Goal: Complete application form

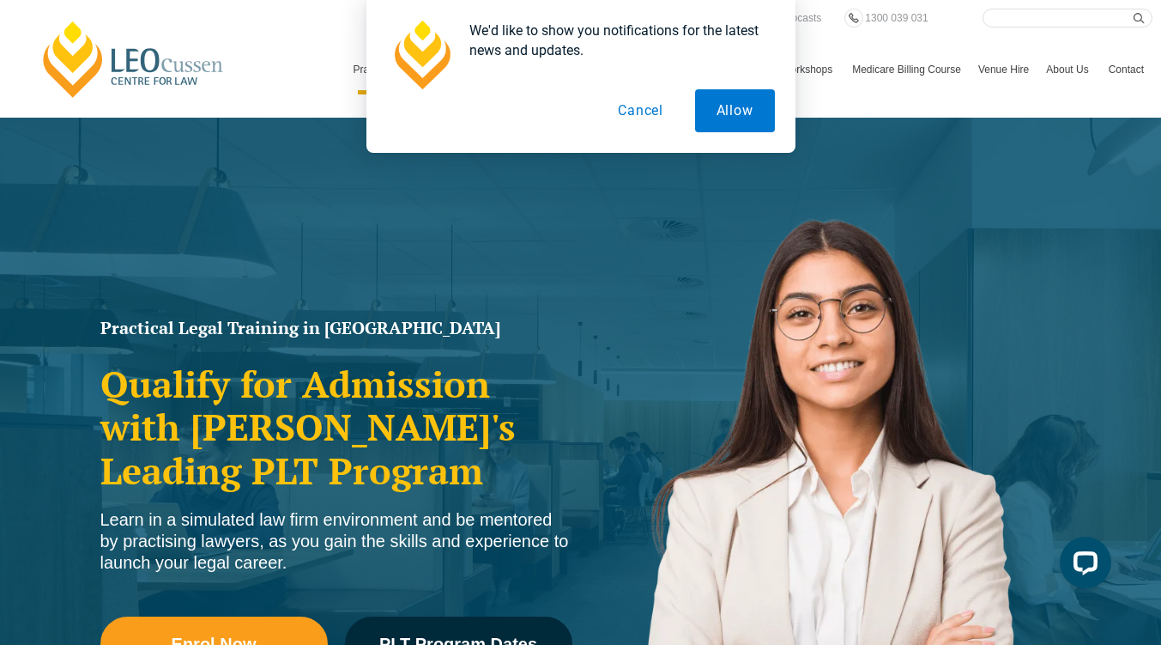
click at [655, 103] on button "Cancel" at bounding box center [641, 110] width 88 height 43
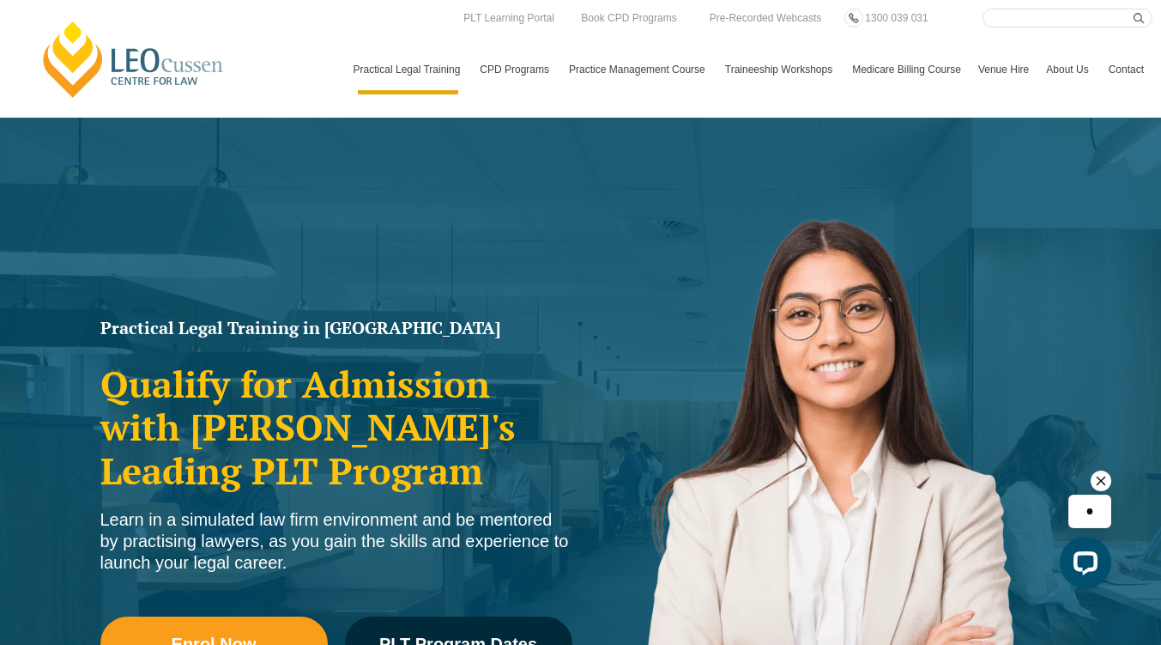
click at [0, 0] on link "PLT [GEOGRAPHIC_DATA]" at bounding box center [0, 0] width 0 height 0
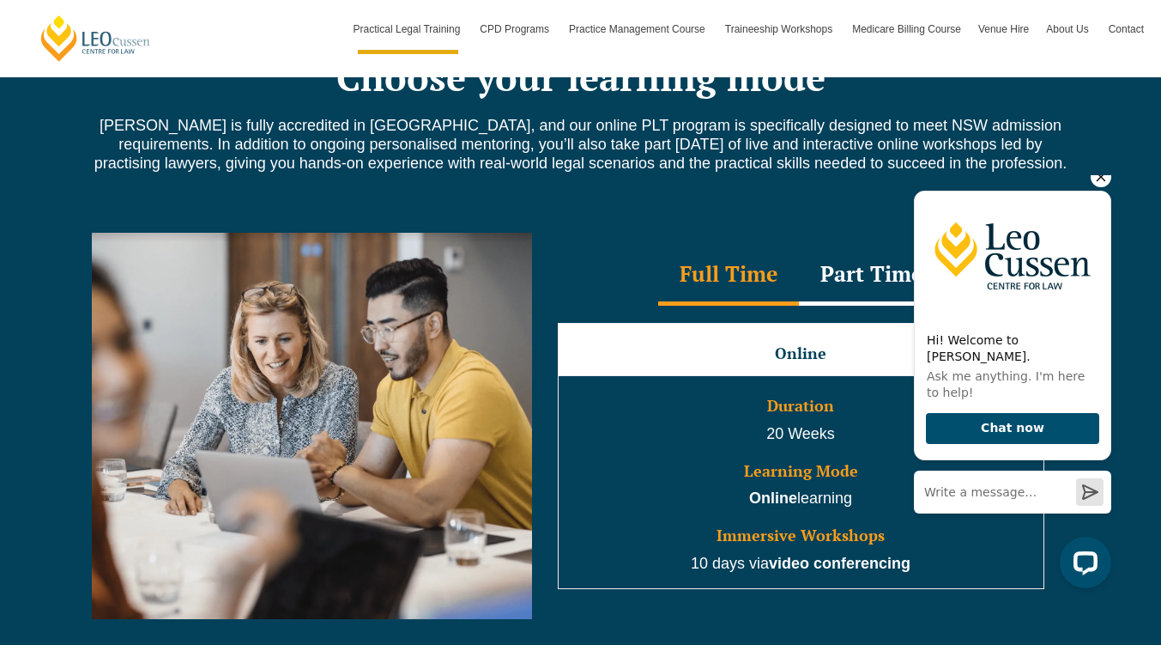
scroll to position [1545, 0]
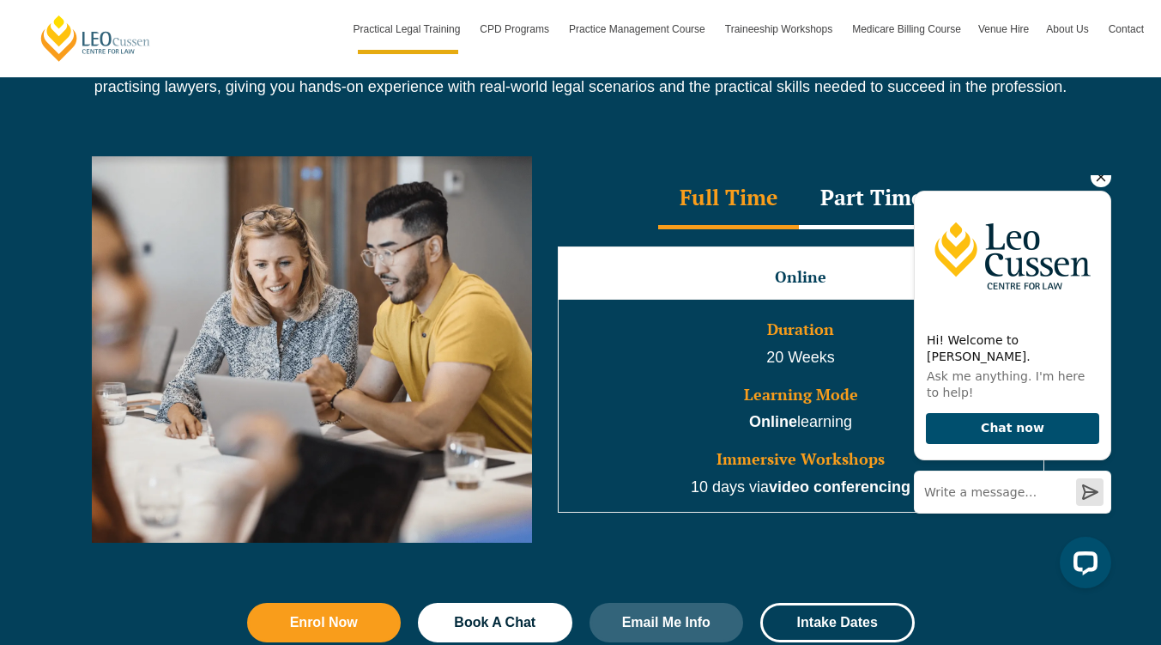
click at [881, 215] on div "Part Time" at bounding box center [871, 199] width 145 height 60
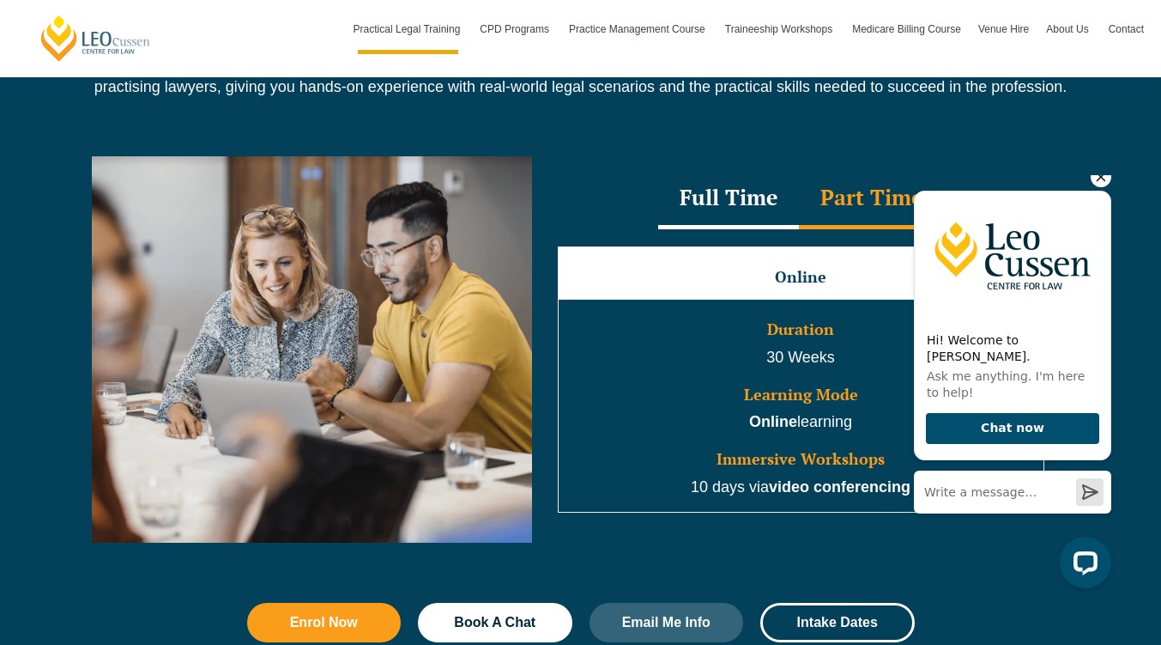
click at [794, 219] on div "Full Time" at bounding box center [728, 199] width 141 height 60
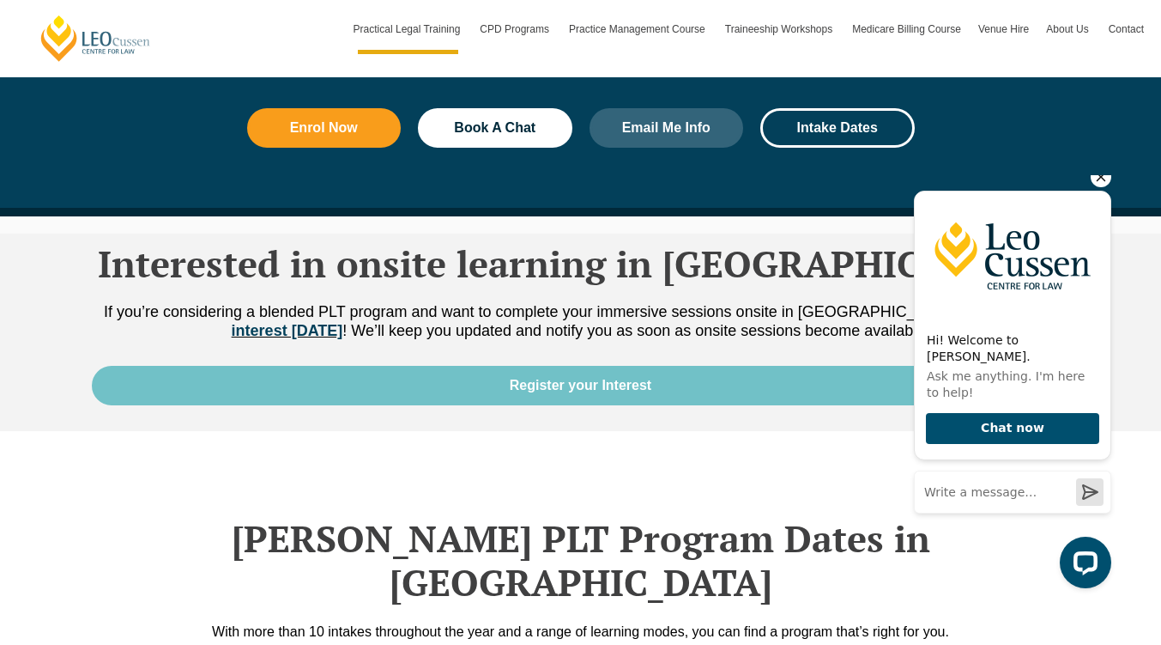
scroll to position [2060, 0]
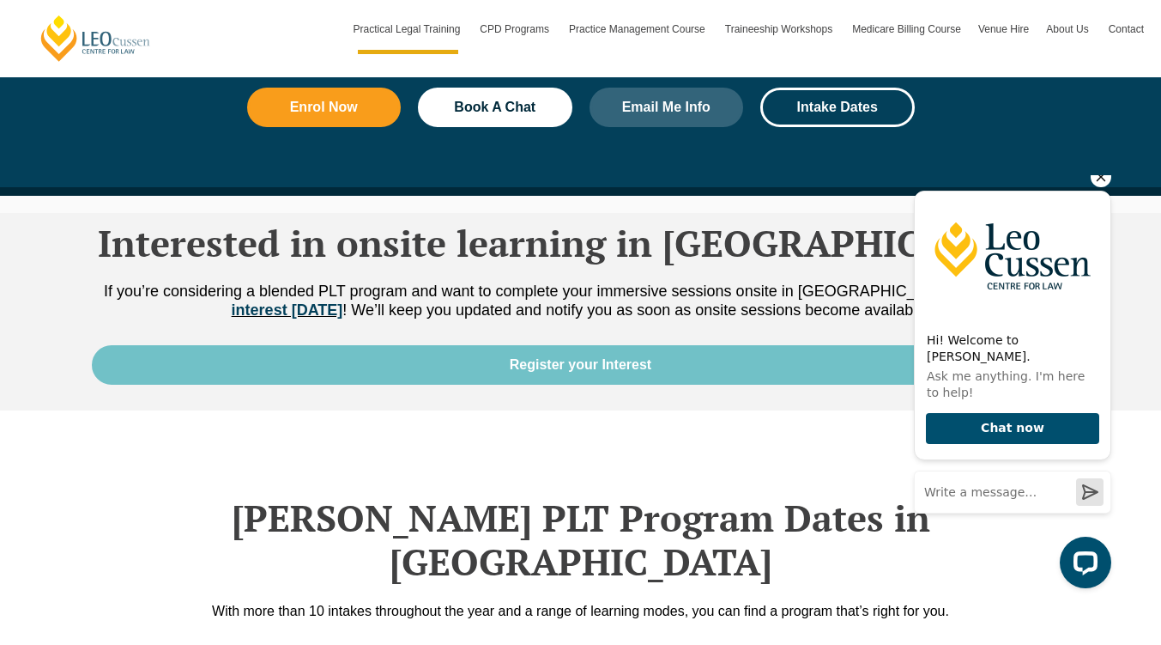
click at [1100, 187] on icon "Hide greeting" at bounding box center [1101, 177] width 21 height 21
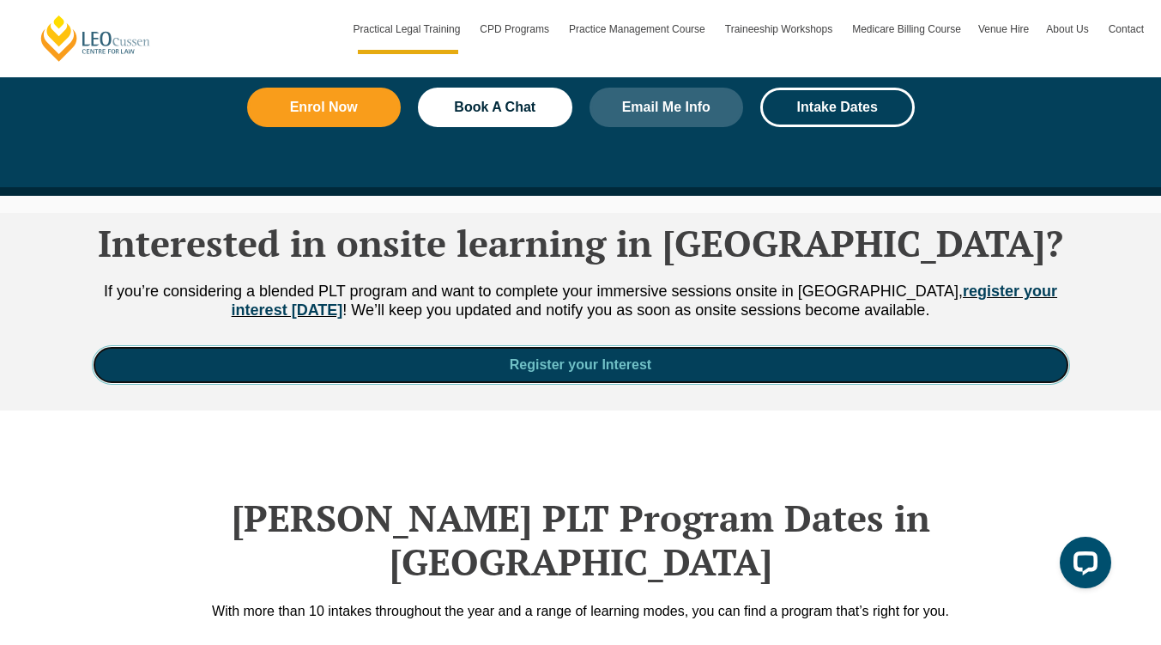
click at [843, 379] on link "Register your Interest" at bounding box center [581, 364] width 978 height 39
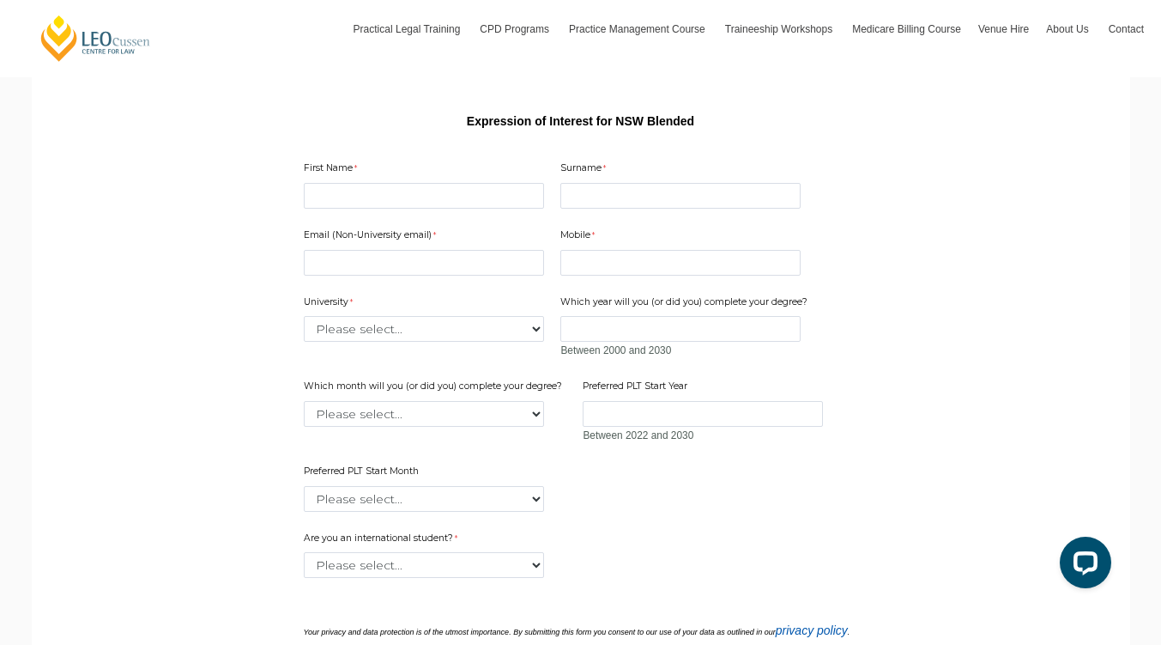
scroll to position [257, 0]
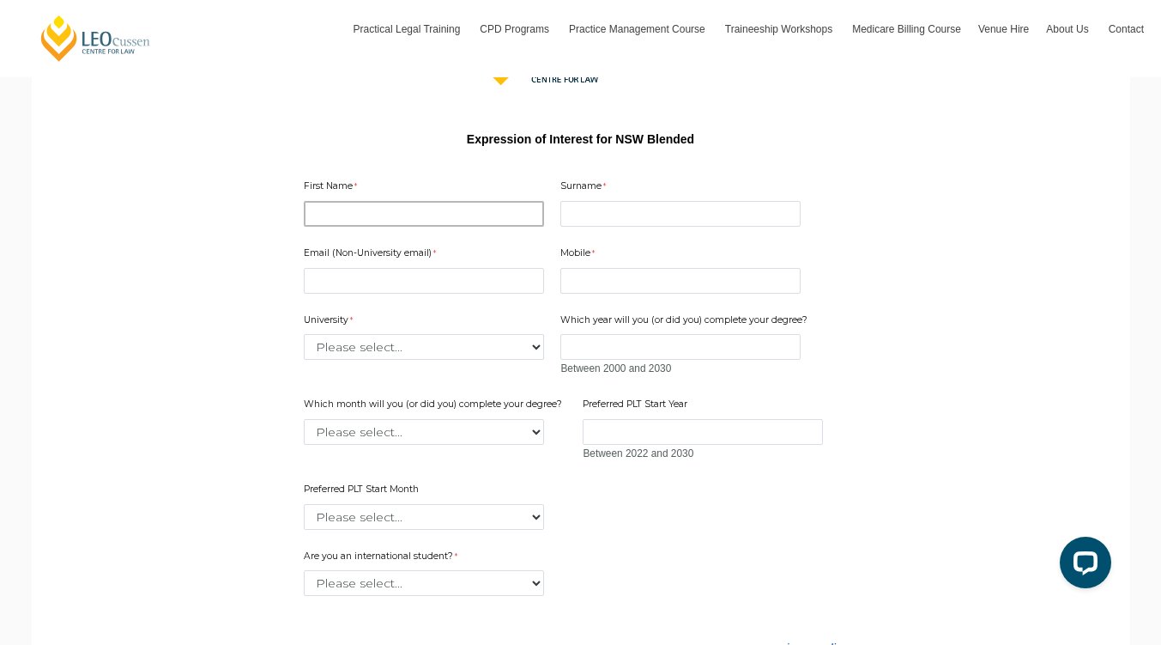
click at [376, 203] on input "First Name" at bounding box center [424, 214] width 240 height 26
type input "Kathleen"
type input "Field"
type input "kat.field@outlook.com"
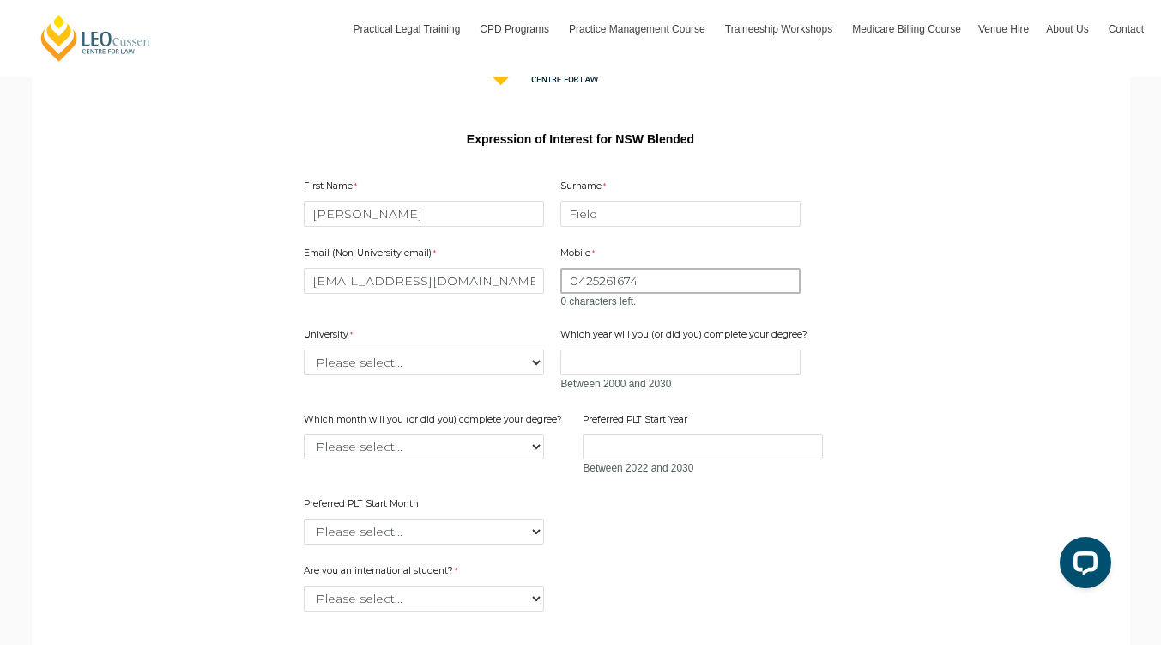
type input "0425261674"
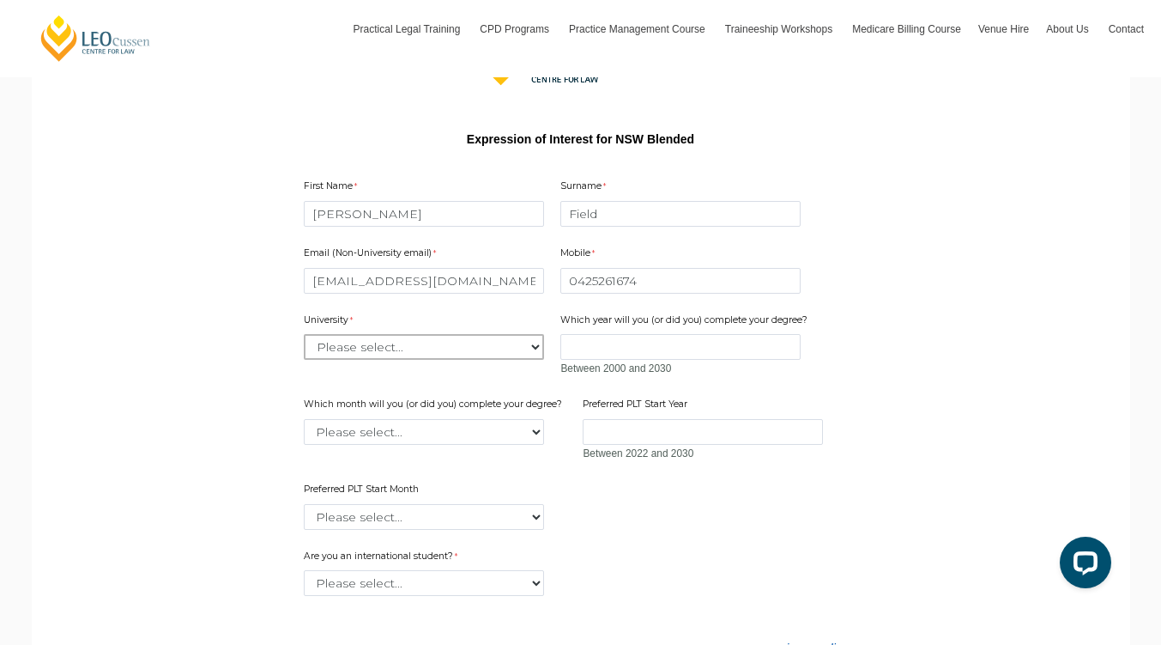
click at [473, 357] on select "Please select... Australian Catholic University Australian National University …" at bounding box center [424, 347] width 240 height 26
select select "tfa_2217"
click at [304, 334] on select "Please select... Australian Catholic University Australian National University …" at bounding box center [424, 347] width 240 height 26
click at [591, 336] on input "Which year will you (or did you) complete your degree?" at bounding box center [680, 347] width 240 height 26
type input "2026"
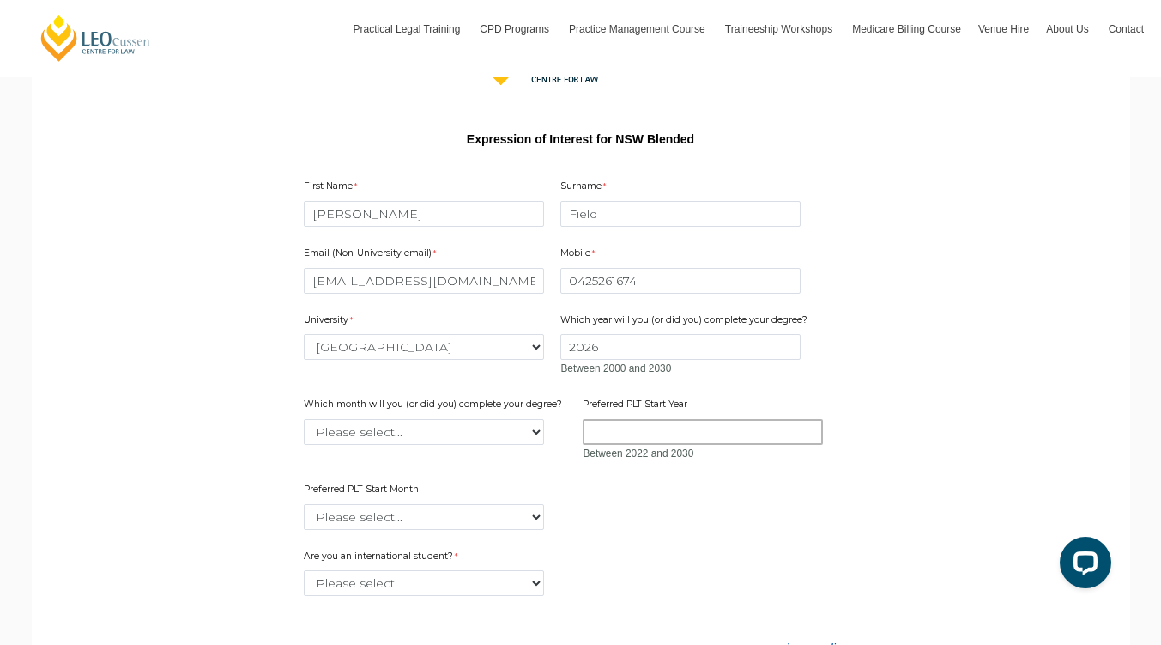
click at [662, 429] on input "Preferred PLT Start Year" at bounding box center [703, 432] width 240 height 26
type input "2026 (early)"
click at [560, 421] on div "Please select... January February March April May June July August September Oc…" at bounding box center [435, 432] width 263 height 26
click at [529, 430] on select "Please select... January February March April May June July August September Oc…" at bounding box center [424, 432] width 240 height 26
click at [304, 419] on select "Please select... January February March April May June July August September Oc…" at bounding box center [424, 432] width 240 height 26
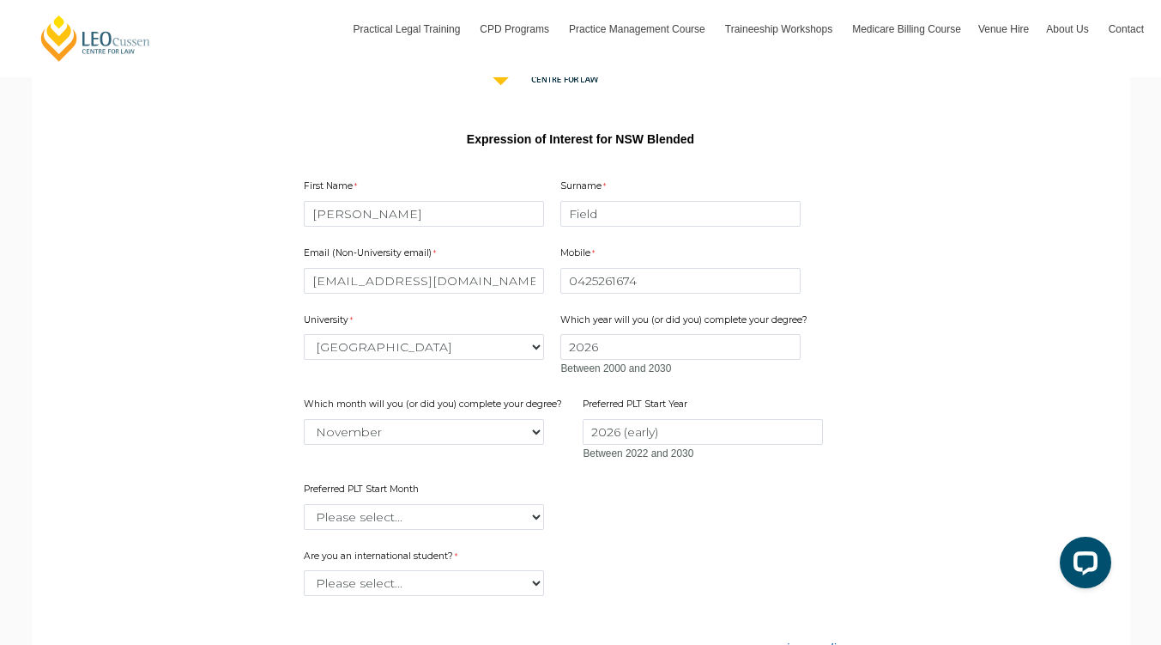
click at [541, 446] on div "Which month will you (or did you) complete your degree? Please select... Januar…" at bounding box center [435, 421] width 276 height 54
click at [530, 439] on select "Please select... January February March April May June July August September Oc…" at bounding box center [424, 432] width 240 height 26
select select "tfa_2233"
click at [304, 419] on select "Please select... January February March April May June July August September Oc…" at bounding box center [424, 432] width 240 height 26
click at [521, 522] on select "Please select... January February March April May June July August September Oc…" at bounding box center [424, 517] width 240 height 26
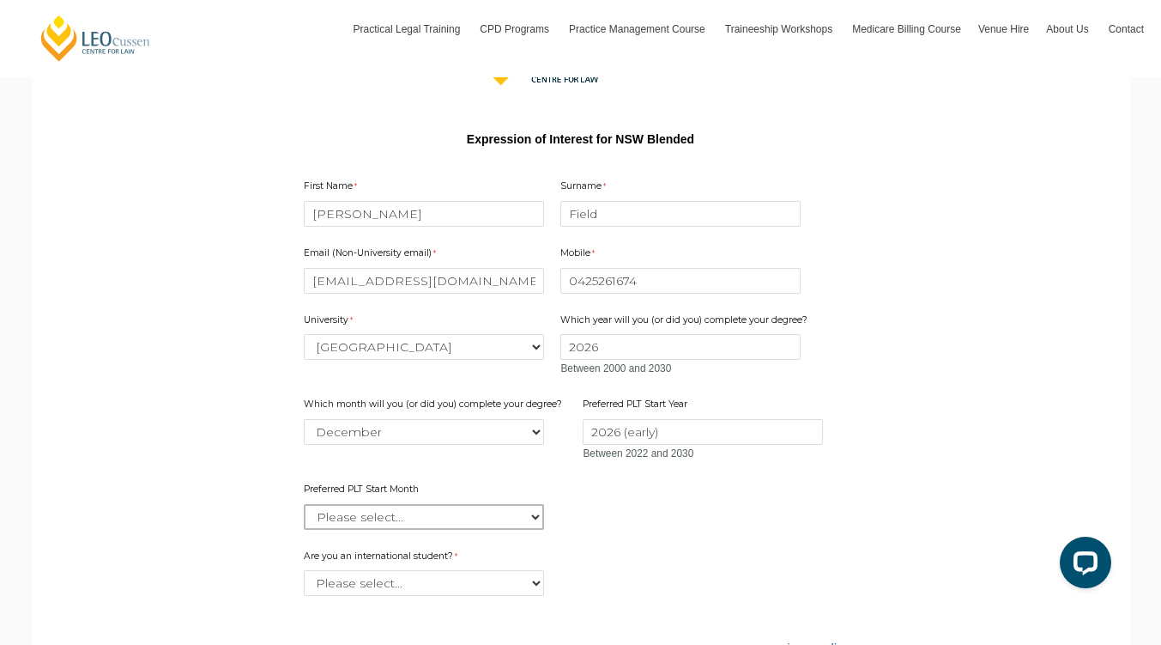
select select "tfa_2336"
click at [304, 504] on select "Please select... January February March April May June July August September Oc…" at bounding box center [424, 517] width 240 height 26
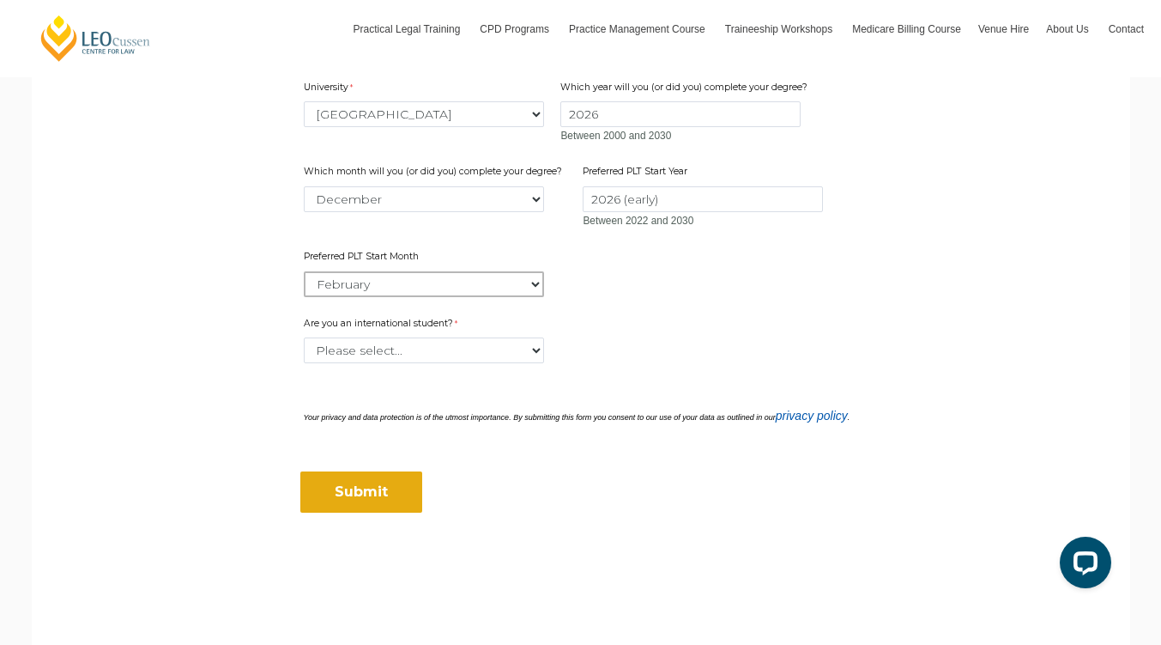
scroll to position [515, 0]
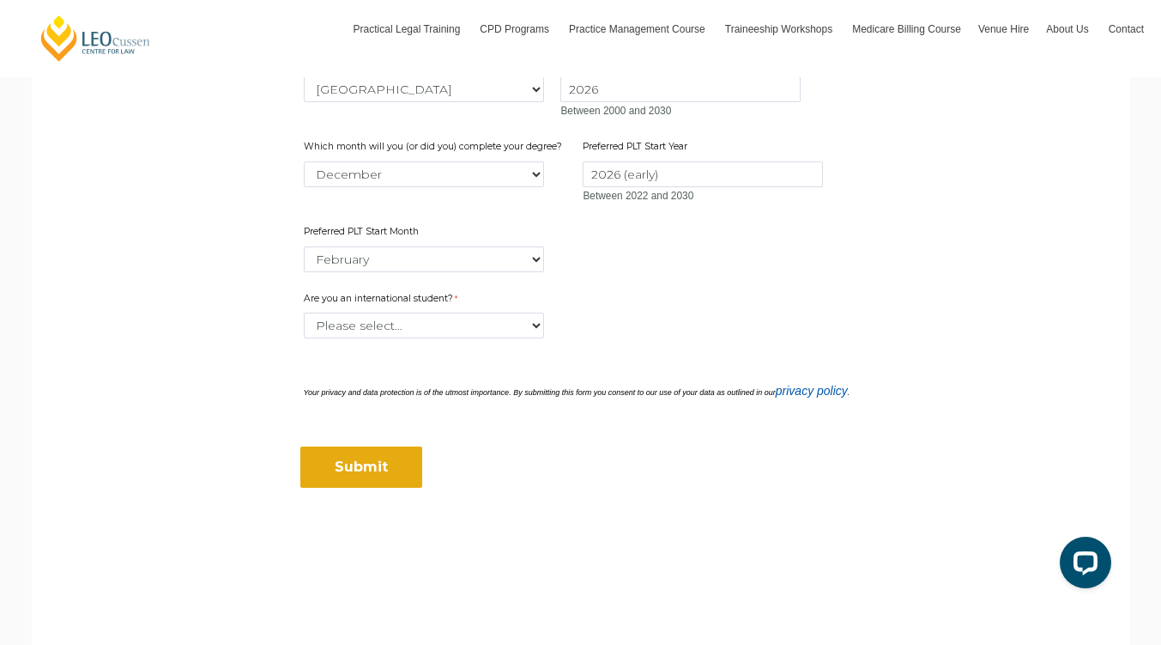
click at [502, 341] on div "Are you an international student? Please select... Yes No" at bounding box center [581, 315] width 568 height 54
click at [500, 332] on select "Please select... Yes No" at bounding box center [424, 325] width 240 height 26
select select "tfa_60"
click at [304, 312] on select "Please select... Yes No" at bounding box center [424, 325] width 240 height 26
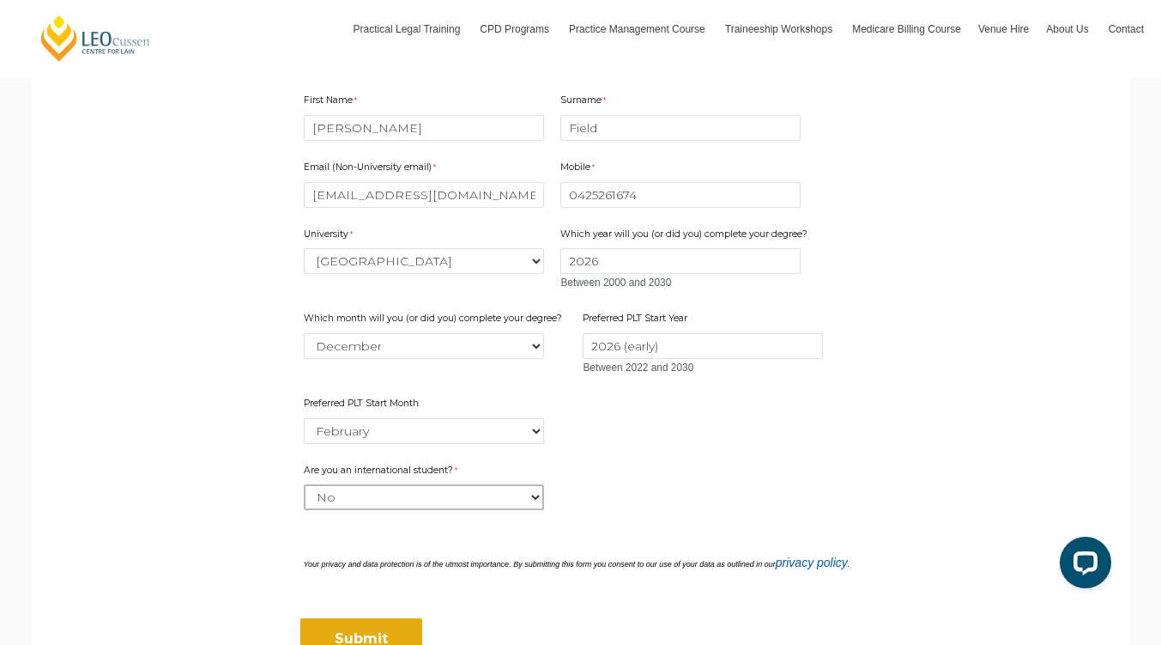
scroll to position [601, 0]
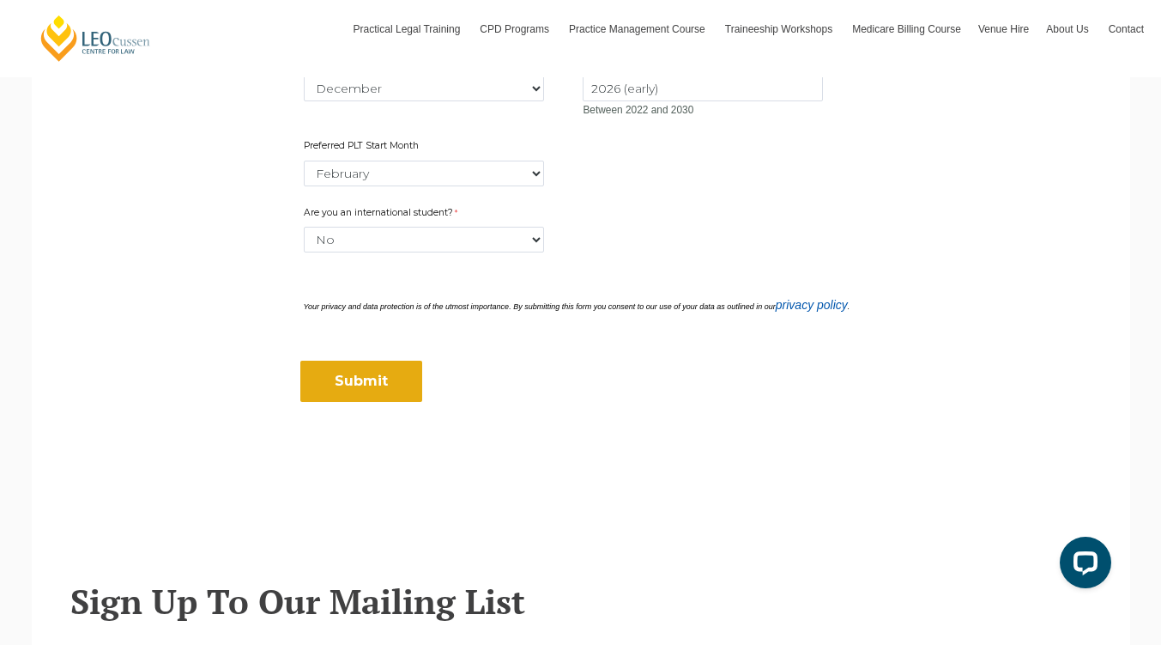
click at [395, 384] on input "Submit" at bounding box center [361, 380] width 122 height 41
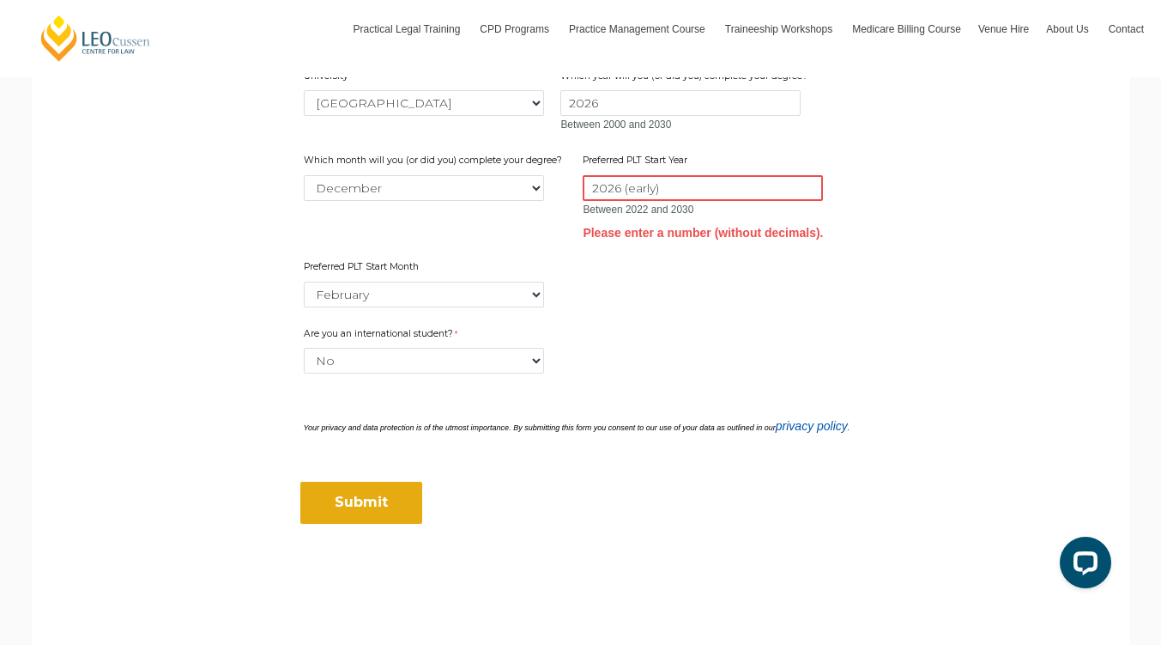
scroll to position [419, 0]
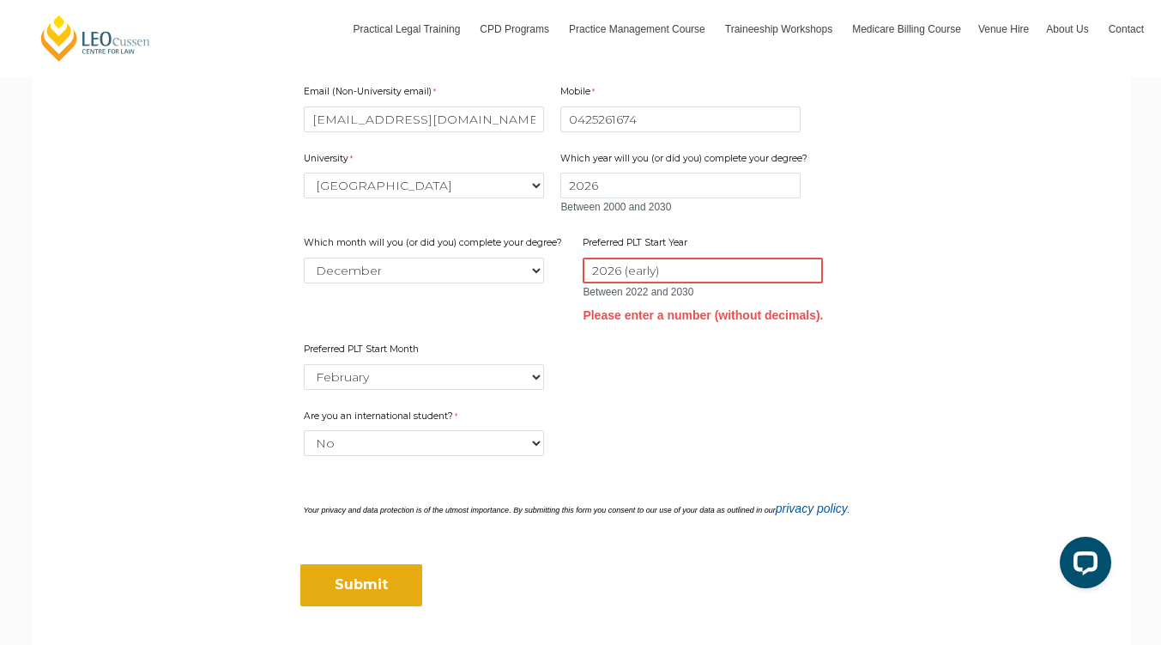
drag, startPoint x: 697, startPoint y: 264, endPoint x: 621, endPoint y: 267, distance: 75.6
click at [621, 267] on input "2026 (early)" at bounding box center [703, 270] width 240 height 26
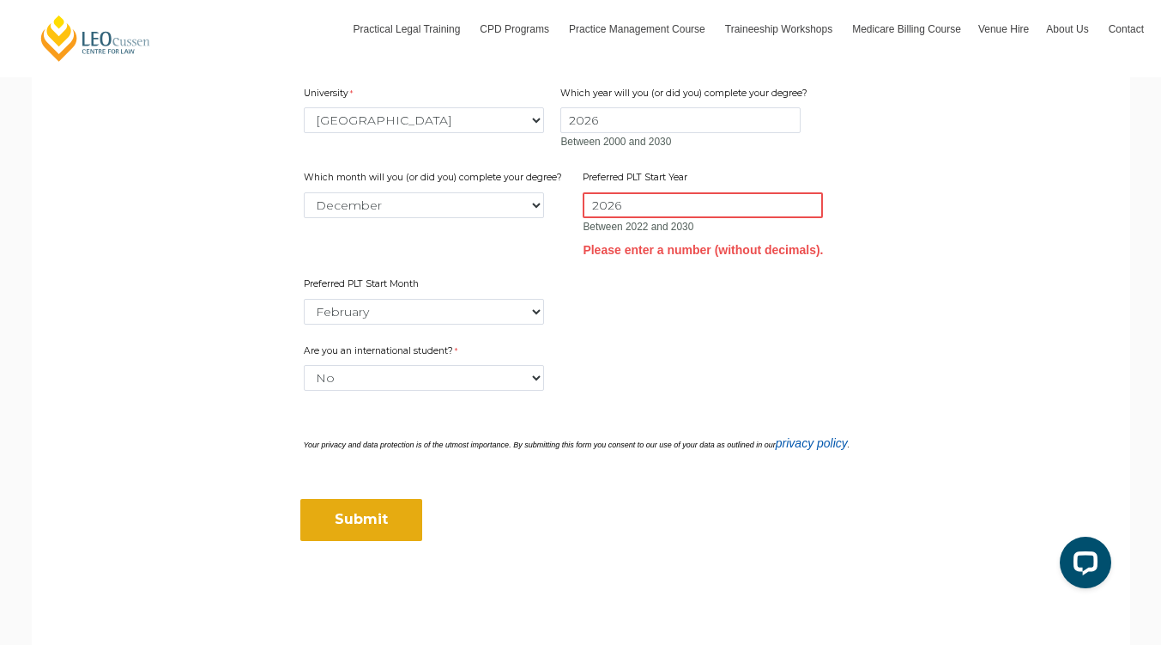
scroll to position [505, 0]
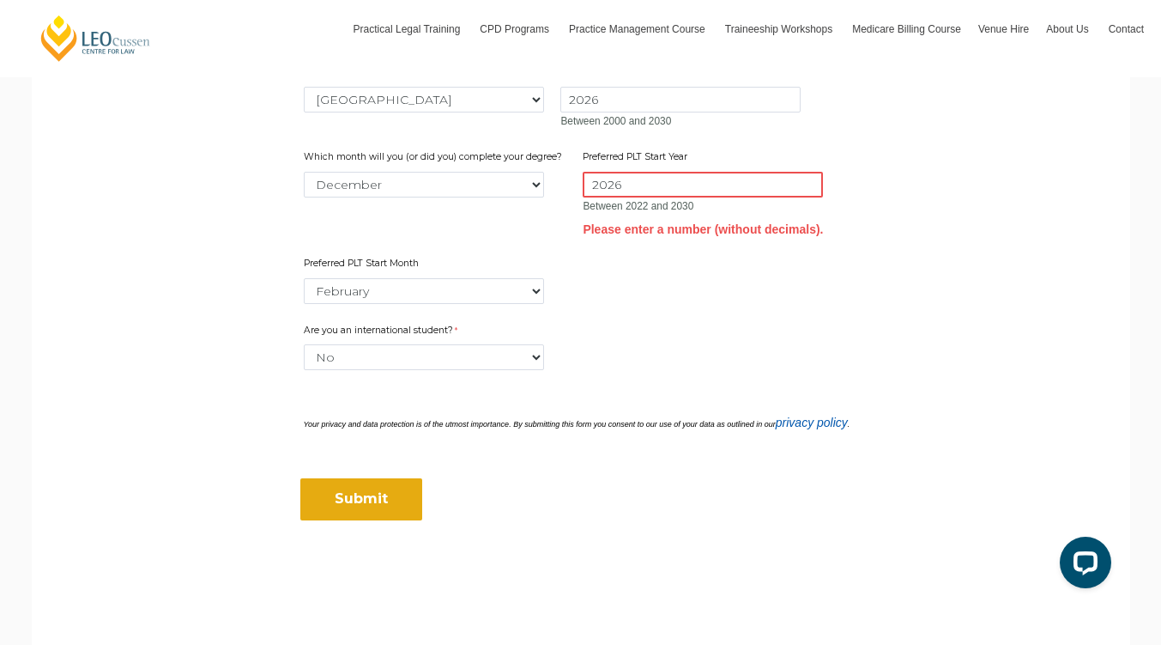
type input "2026"
click at [397, 492] on input "Submit" at bounding box center [361, 498] width 122 height 41
